Goal: Transaction & Acquisition: Obtain resource

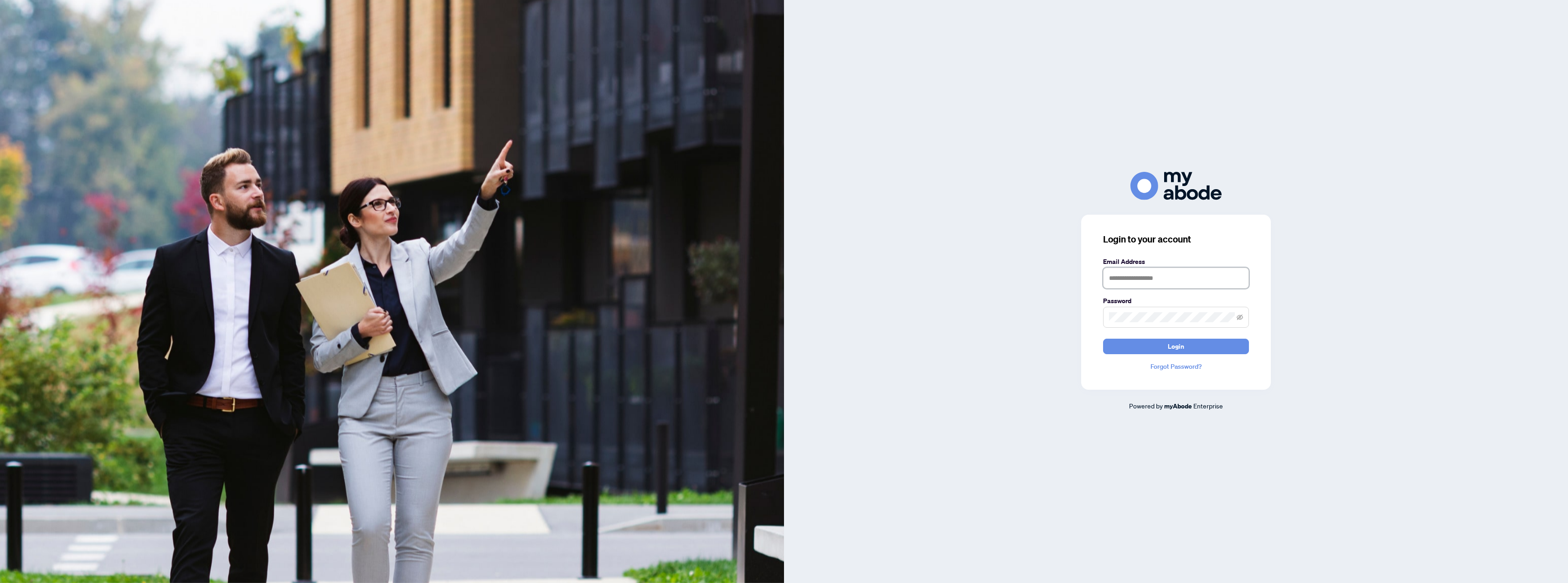
type input "**********"
click at [1177, 347] on span "Login" at bounding box center [1176, 346] width 17 height 14
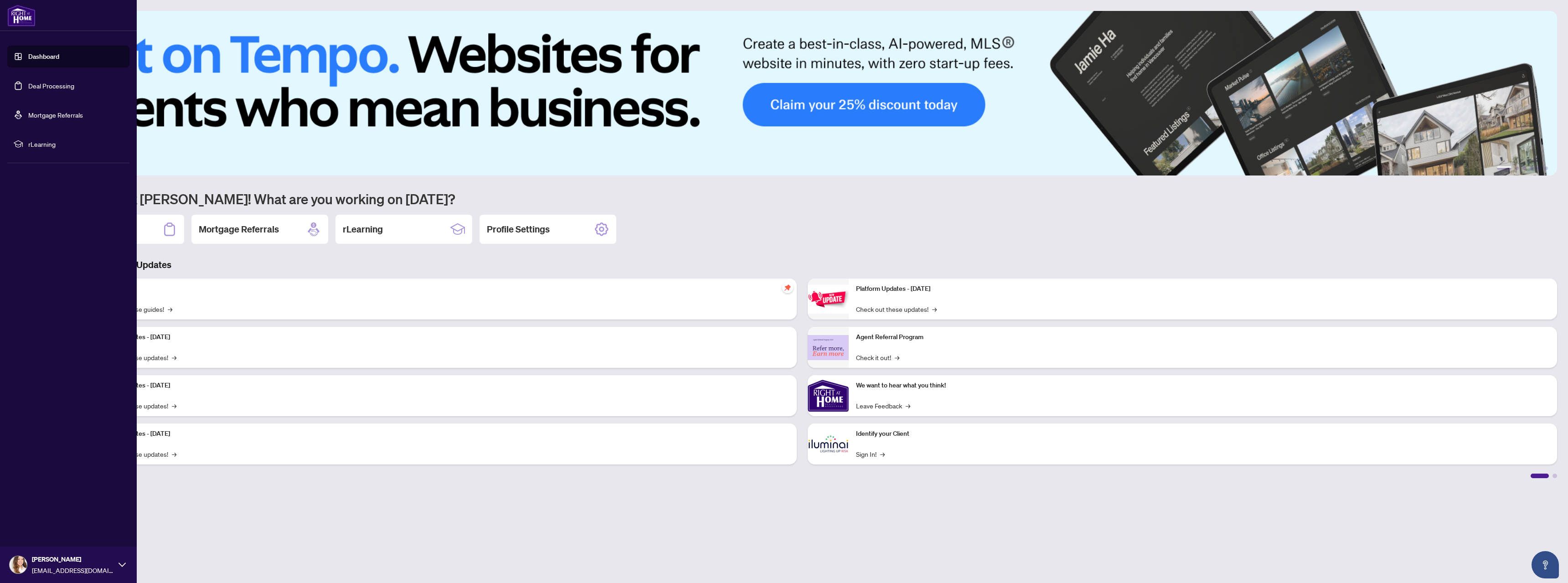
click at [41, 83] on link "Deal Processing" at bounding box center [52, 86] width 46 height 8
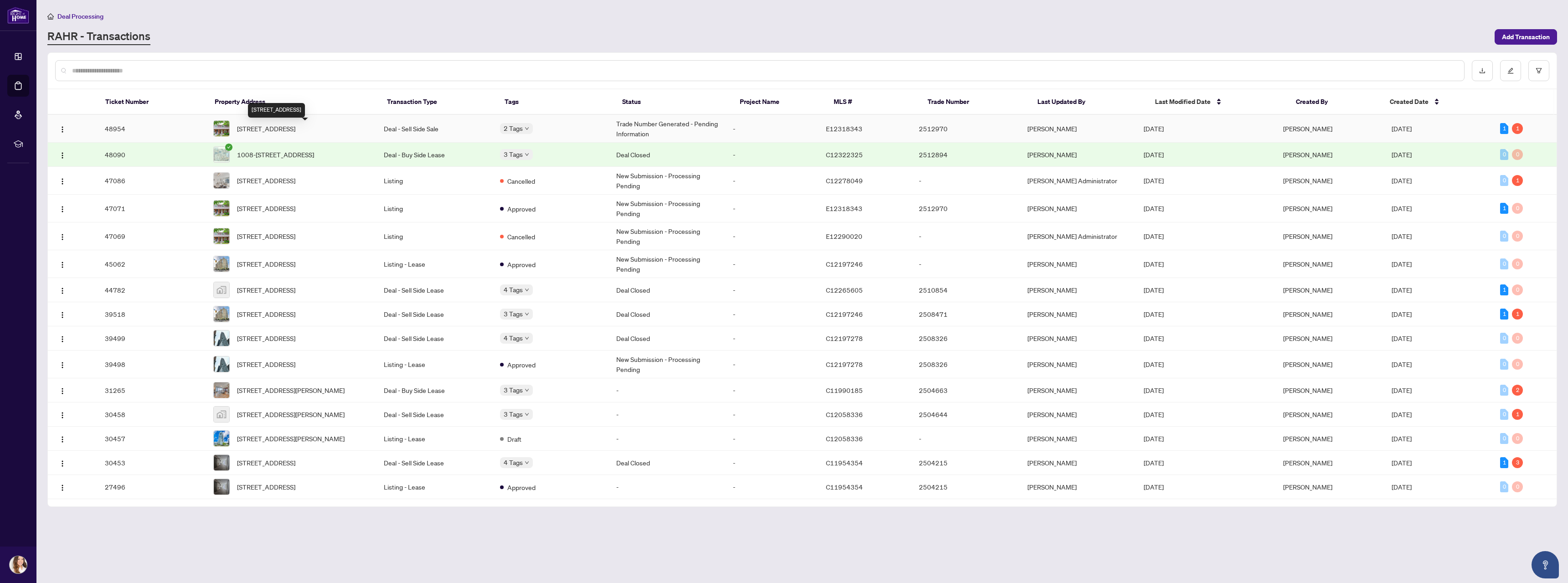
click at [296, 123] on span "[STREET_ADDRESS]" at bounding box center [265, 128] width 58 height 10
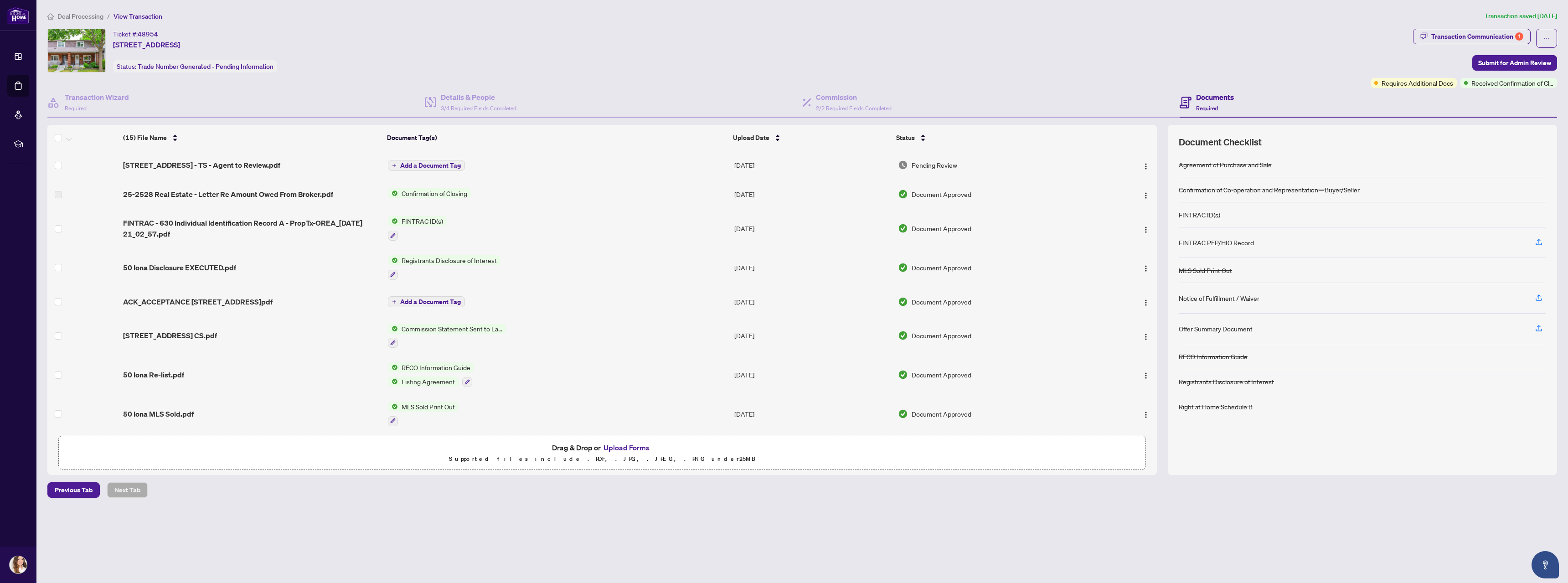
click at [1481, 39] on div "Transaction Communication 1" at bounding box center [1477, 37] width 92 height 14
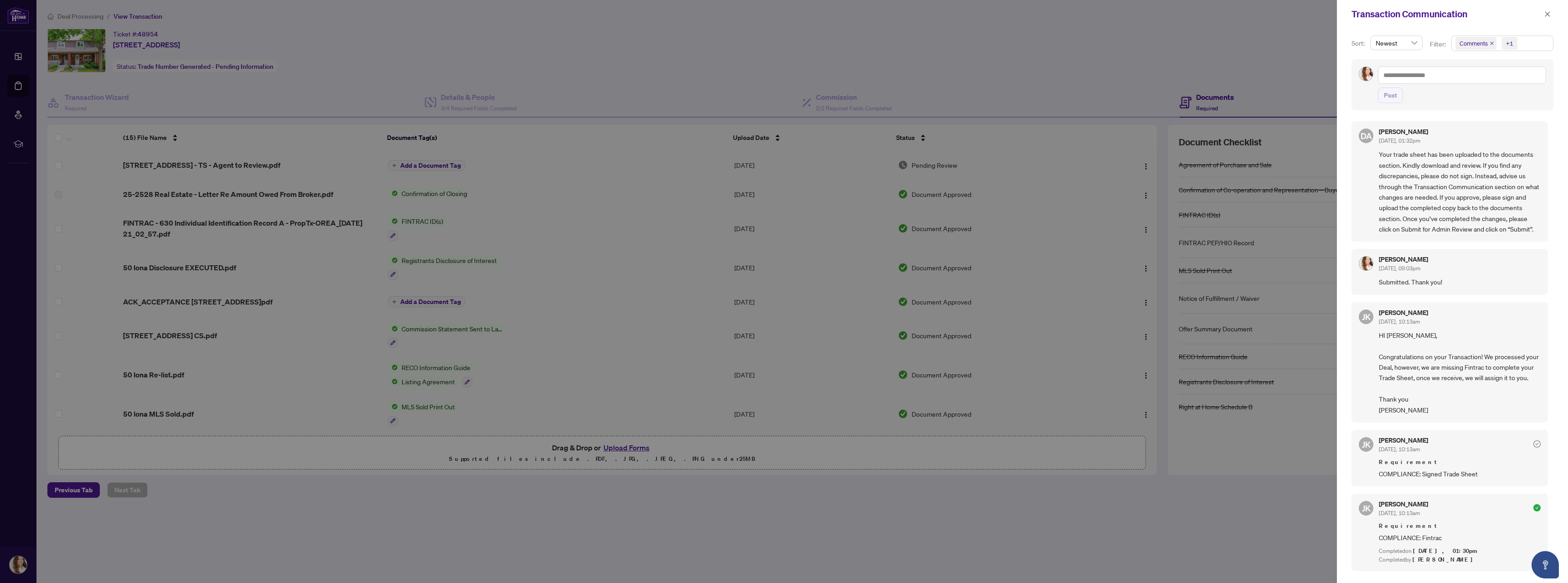
click at [1549, 16] on icon "close" at bounding box center [1548, 14] width 6 height 6
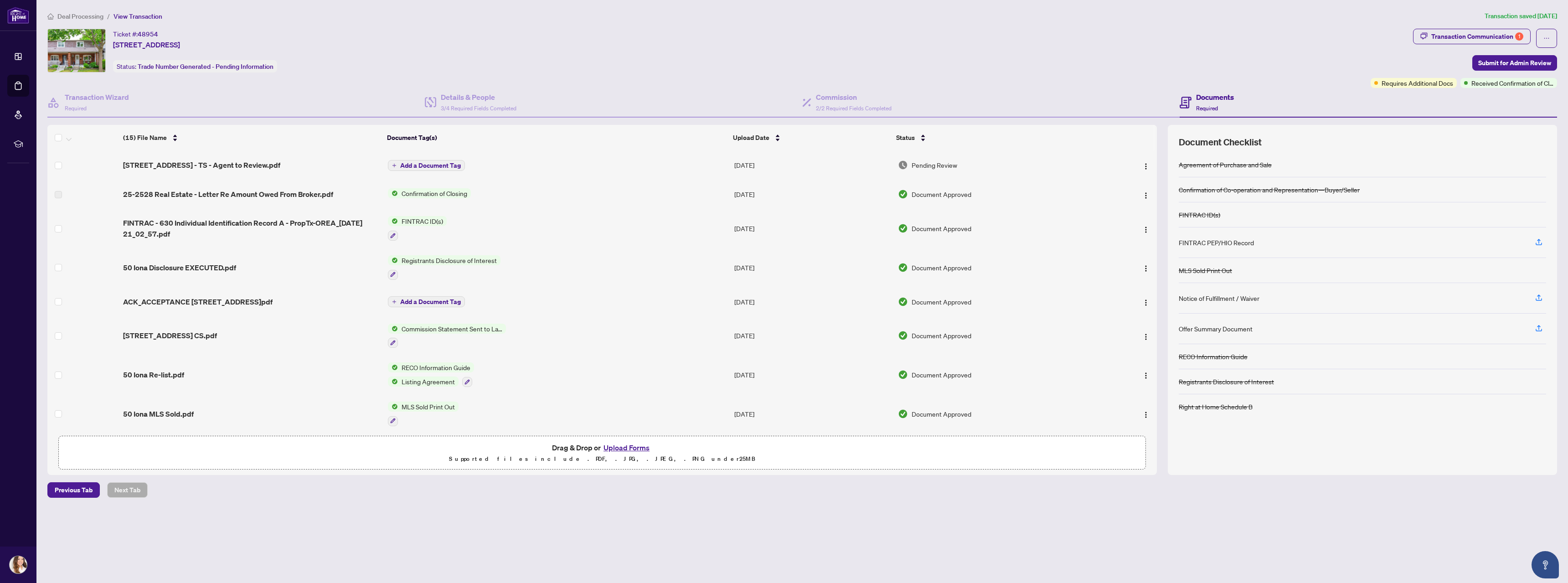
click at [917, 164] on span "Pending Review" at bounding box center [934, 164] width 45 height 10
click at [1143, 161] on span "button" at bounding box center [1146, 164] width 7 height 10
click at [1146, 184] on span "View Document" at bounding box center [1187, 183] width 87 height 10
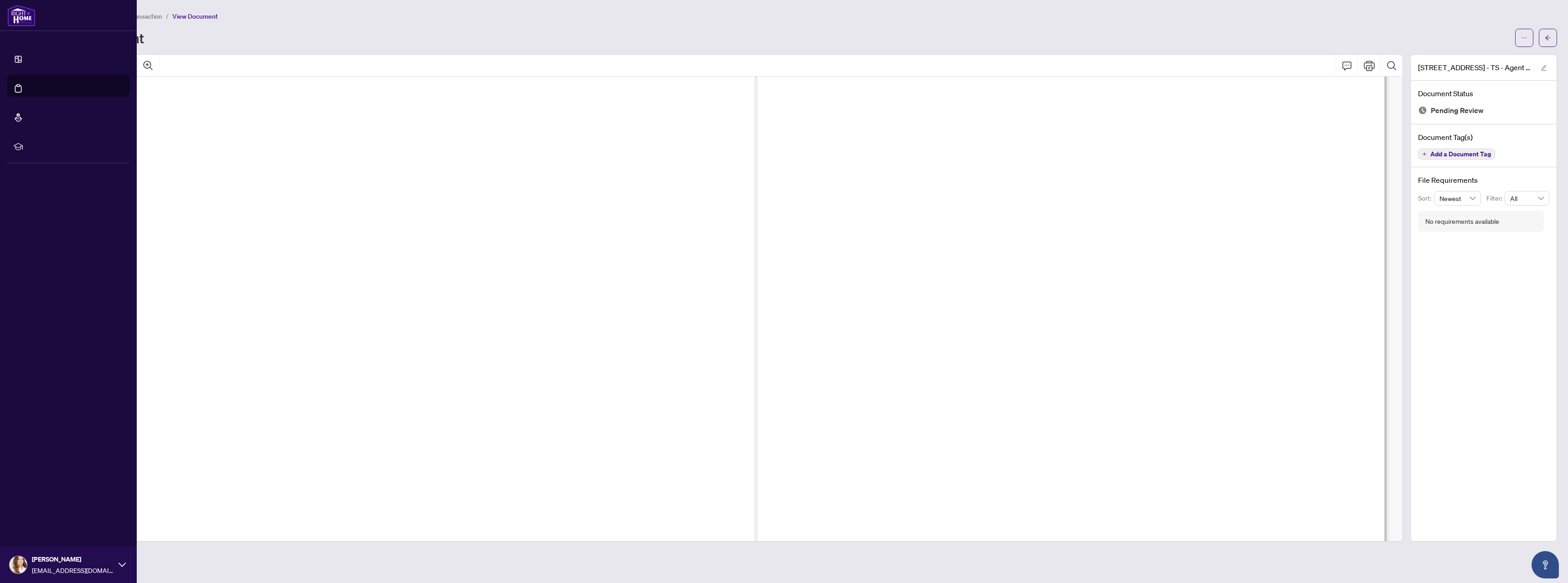
scroll to position [267, 0]
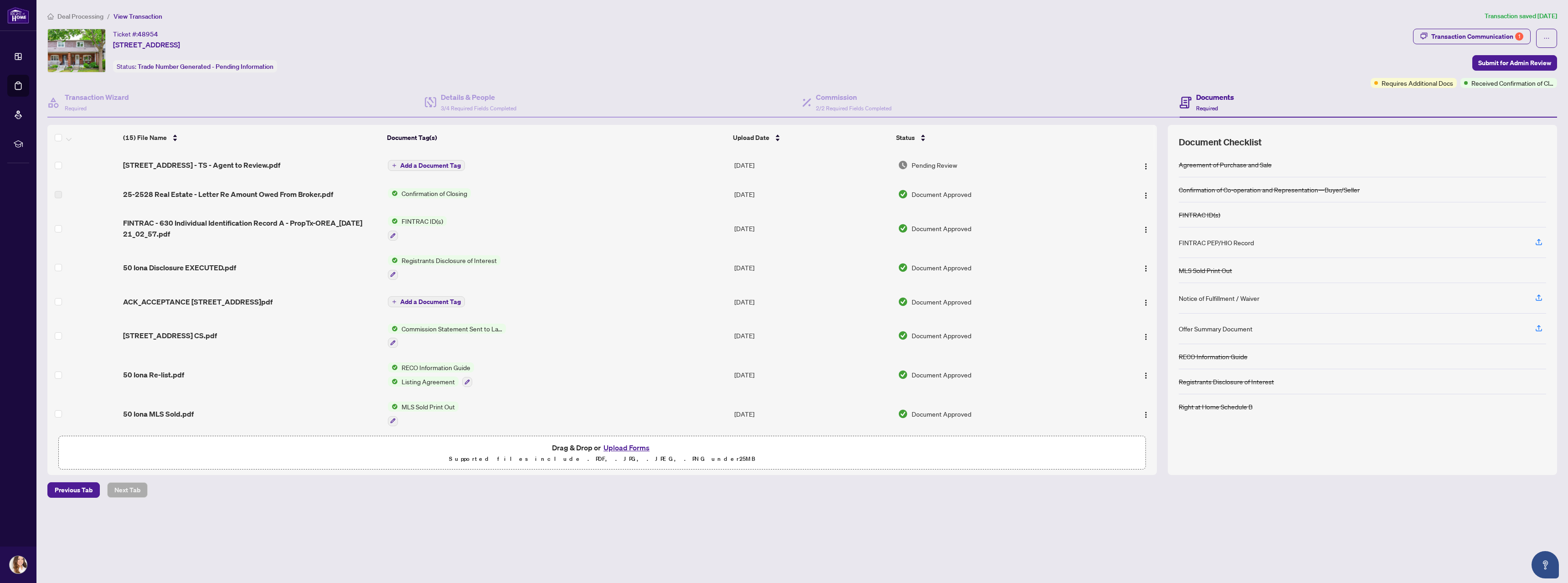
click at [1143, 161] on span "button" at bounding box center [1146, 164] width 7 height 10
click at [1159, 213] on span "Download" at bounding box center [1187, 211] width 87 height 10
